Goal: Ask a question

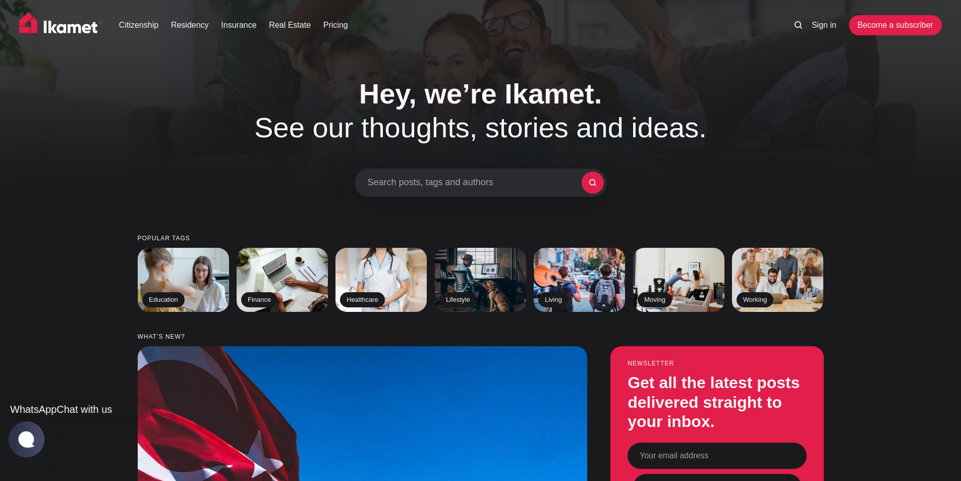
click at [23, 438] on jdiv at bounding box center [27, 438] width 20 height 17
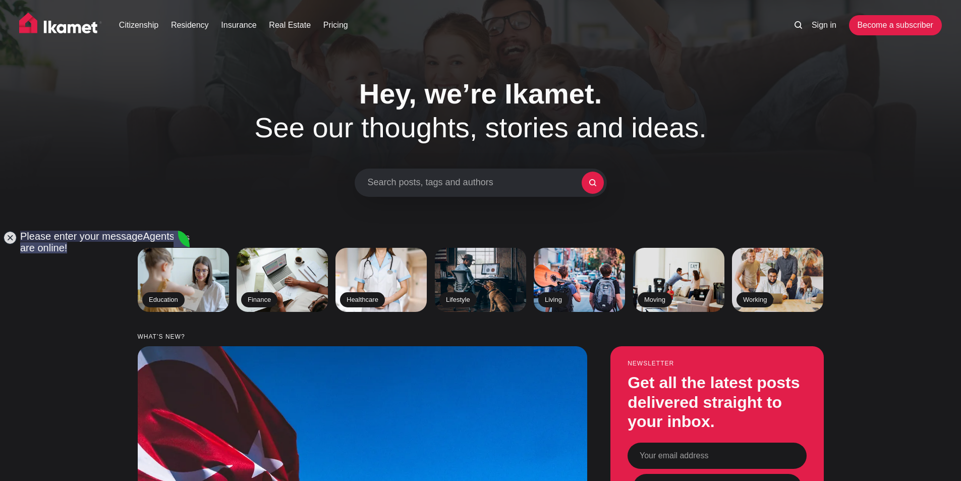
type textarea "hello"
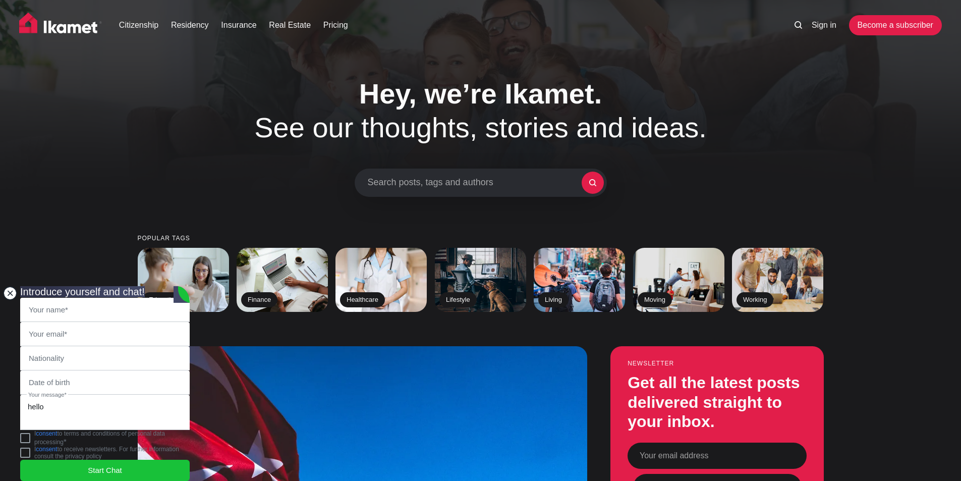
click at [13, 286] on jdiv at bounding box center [10, 293] width 14 height 14
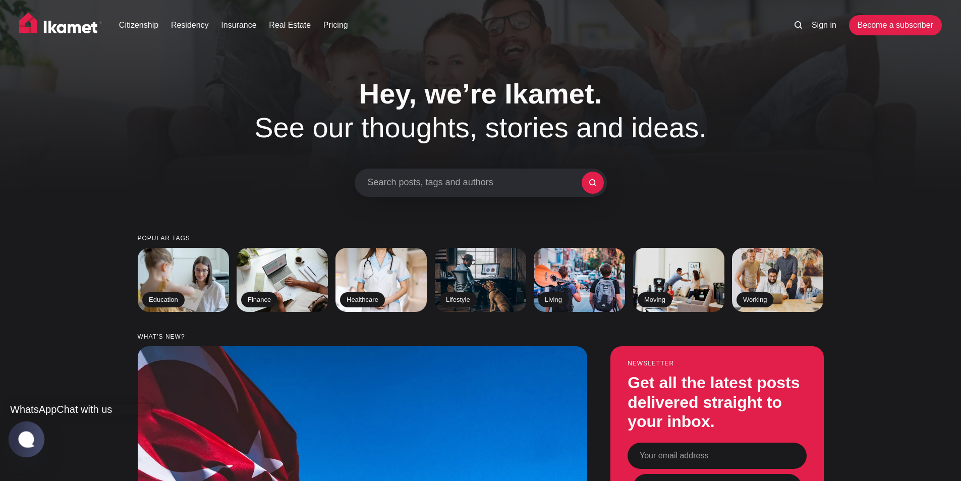
click at [23, 443] on jdiv at bounding box center [27, 438] width 20 height 17
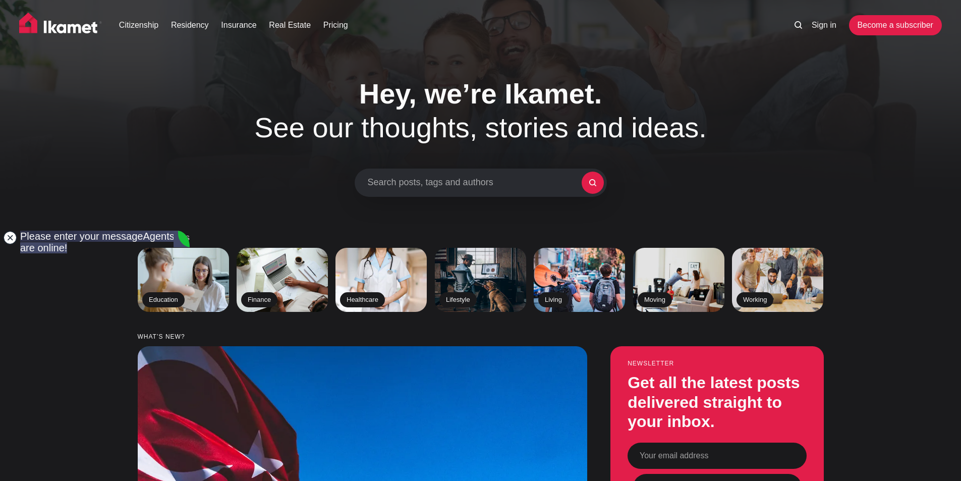
click at [13, 239] on jdiv at bounding box center [10, 238] width 14 height 14
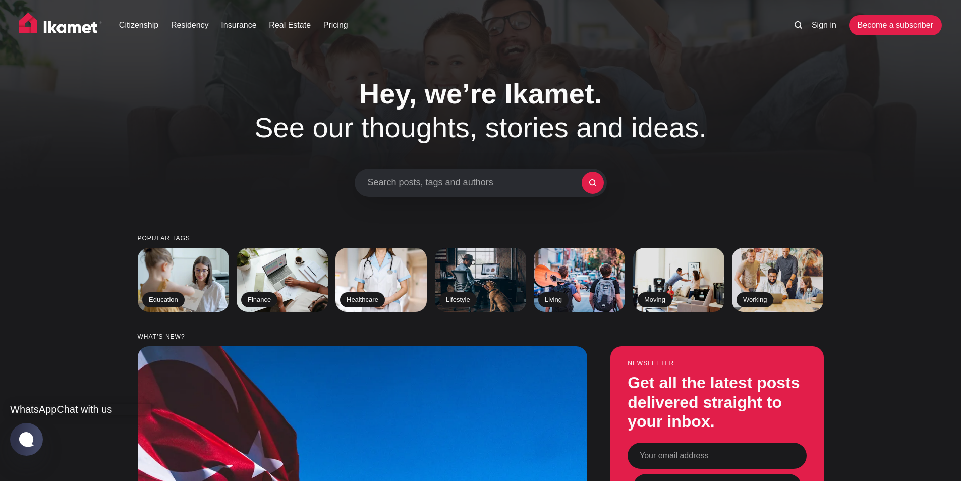
click at [46, 404] on jdiv "WhatsApp" at bounding box center [33, 409] width 46 height 11
click at [17, 436] on jdiv at bounding box center [27, 439] width 36 height 36
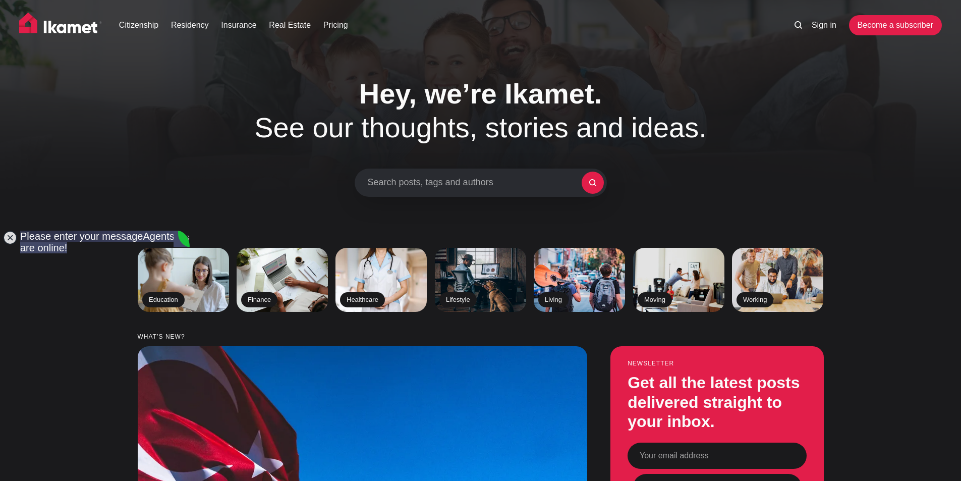
click at [15, 240] on jdiv at bounding box center [10, 238] width 14 height 14
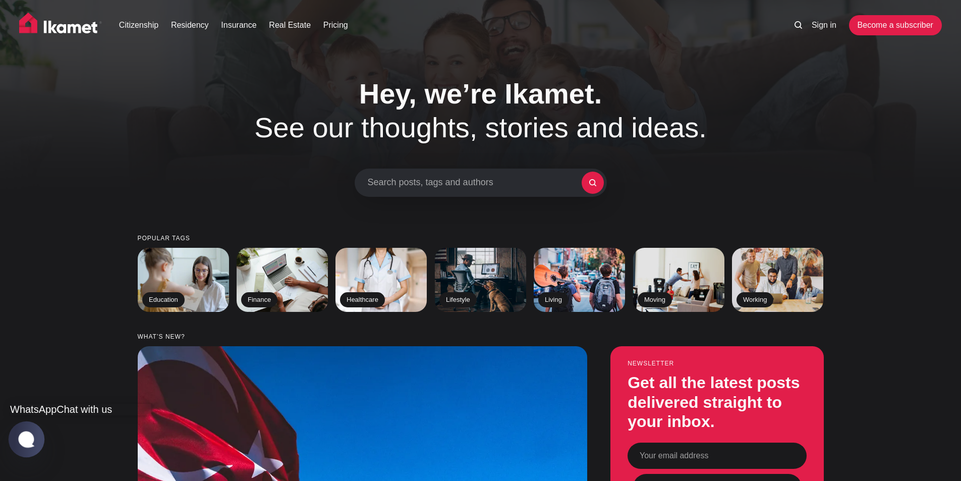
click at [24, 445] on jdiv at bounding box center [27, 438] width 20 height 17
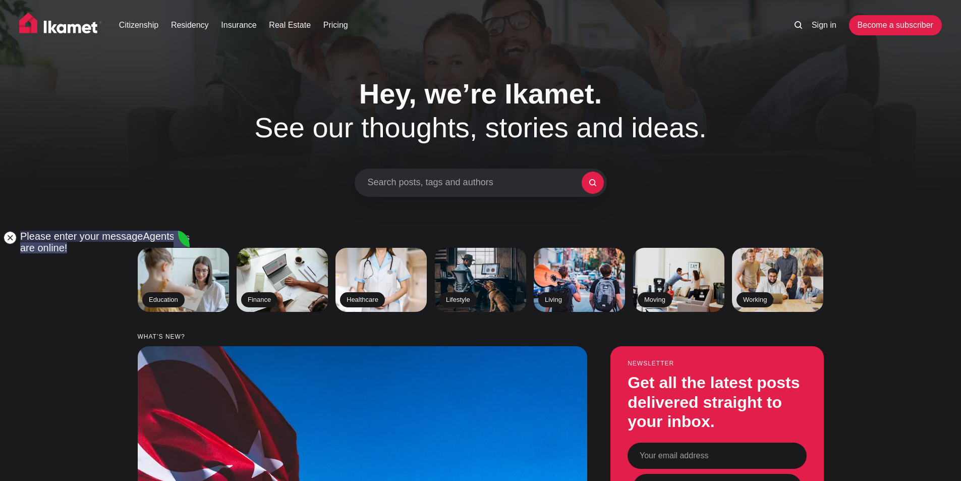
click at [15, 234] on jdiv at bounding box center [10, 238] width 14 height 14
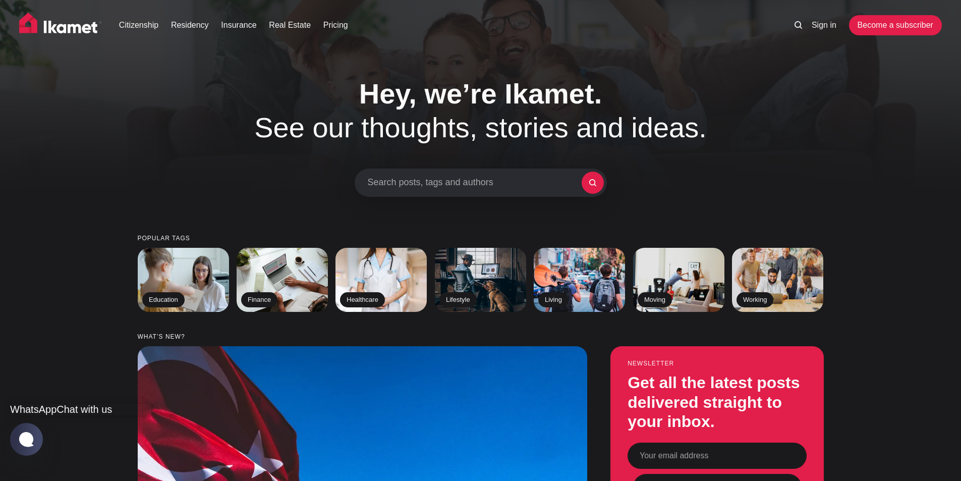
click at [52, 404] on jdiv "WhatsApp" at bounding box center [33, 409] width 46 height 11
click at [33, 433] on jdiv at bounding box center [27, 438] width 20 height 17
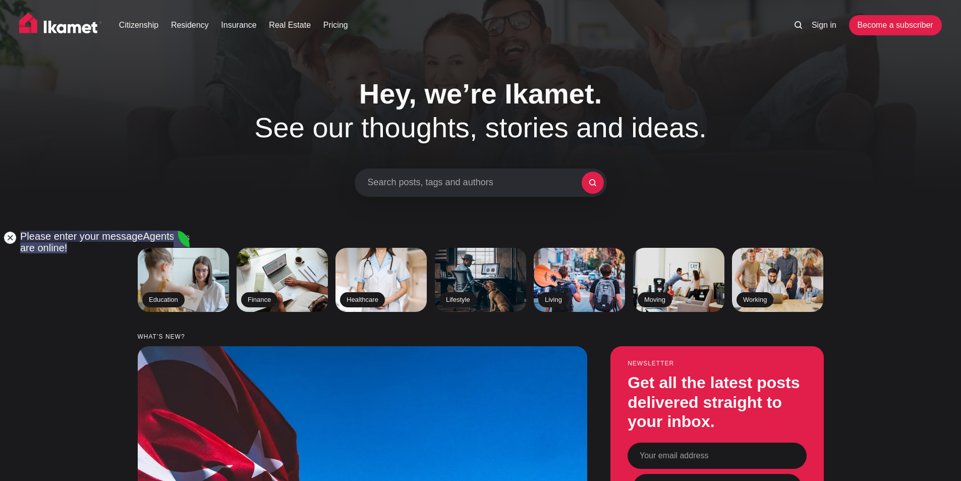
click at [10, 237] on jdiv at bounding box center [10, 238] width 14 height 14
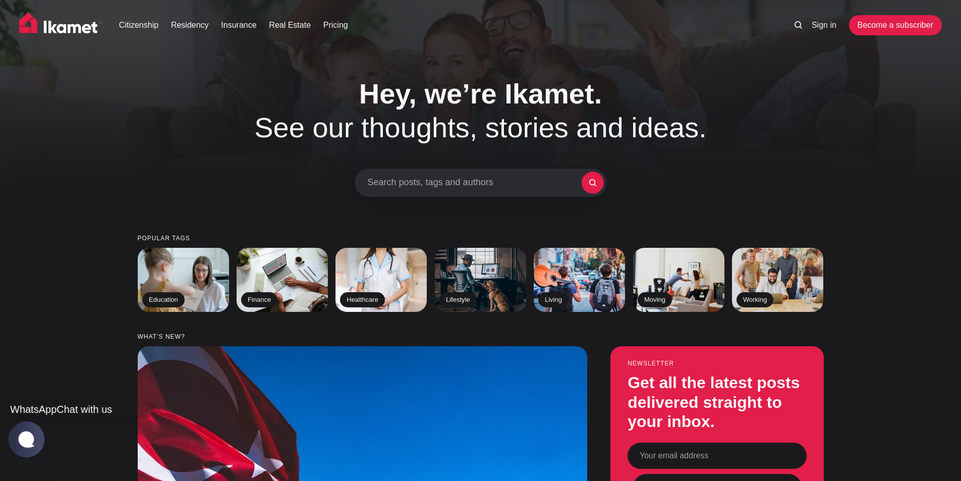
click at [21, 435] on jdiv at bounding box center [27, 438] width 20 height 17
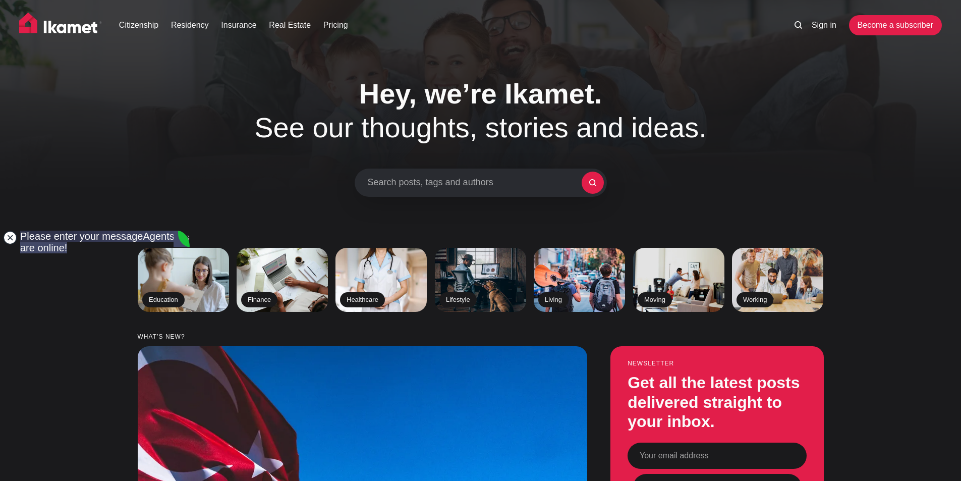
click at [9, 240] on jdiv at bounding box center [10, 238] width 14 height 14
